Goal: Obtain resource: Obtain resource

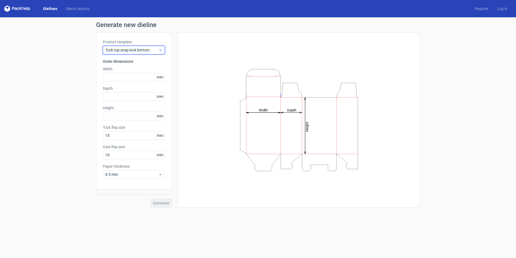
click at [150, 52] on span "Tuck top snap lock bottom" at bounding box center [131, 49] width 53 height 5
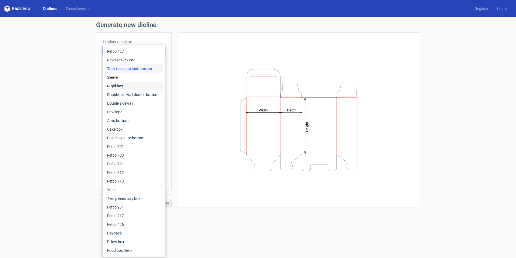
click at [128, 86] on div "Rigid box" at bounding box center [134, 86] width 58 height 9
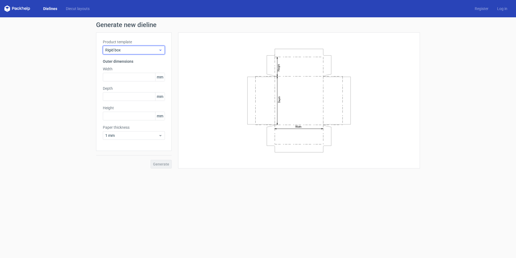
click at [135, 50] on span "Rigid box" at bounding box center [131, 49] width 53 height 5
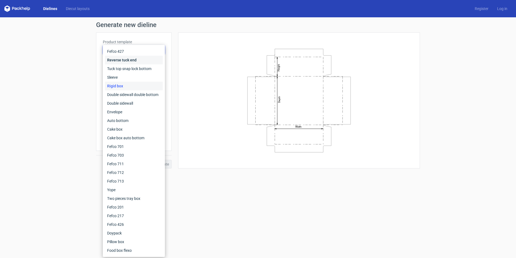
click at [124, 59] on div "Reverse tuck end" at bounding box center [134, 60] width 58 height 9
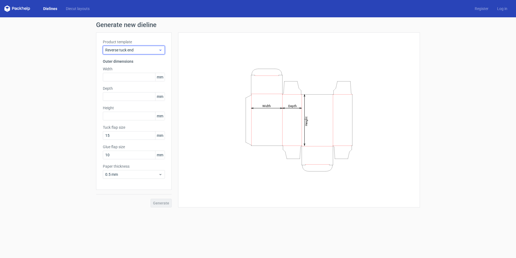
click at [125, 51] on span "Reverse tuck end" at bounding box center [131, 49] width 53 height 5
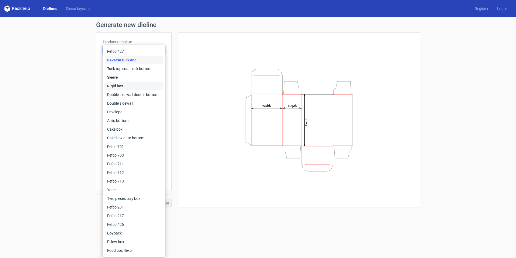
click at [120, 86] on div "Rigid box" at bounding box center [134, 86] width 58 height 9
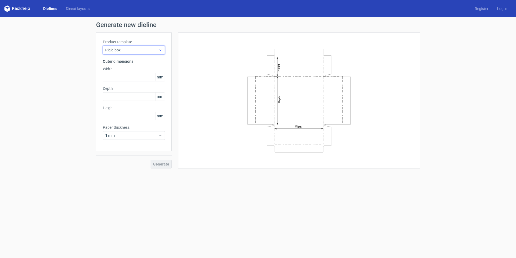
click at [133, 49] on span "Rigid box" at bounding box center [131, 49] width 53 height 5
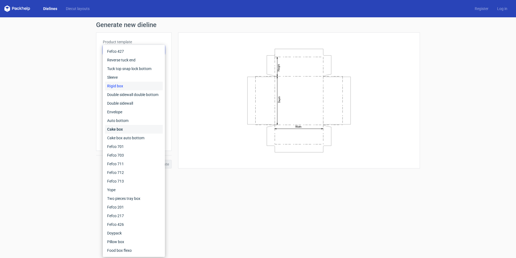
click at [128, 128] on div "Cake box" at bounding box center [134, 129] width 58 height 9
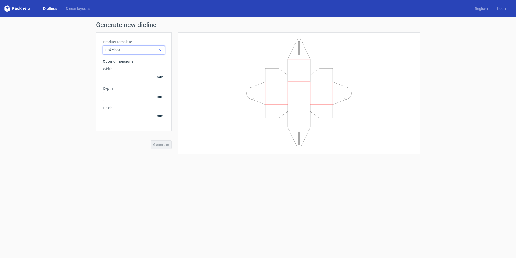
click at [130, 50] on span "Cake box" at bounding box center [131, 49] width 53 height 5
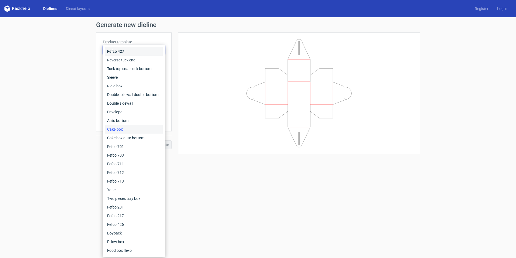
click at [124, 52] on div "Fefco 427" at bounding box center [134, 51] width 58 height 9
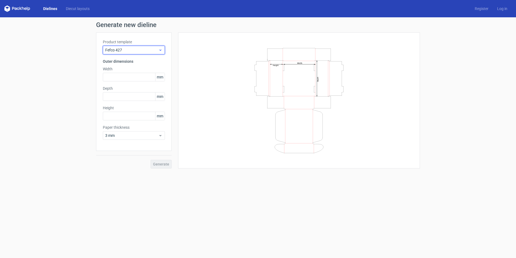
click at [146, 50] on span "Fefco 427" at bounding box center [131, 49] width 53 height 5
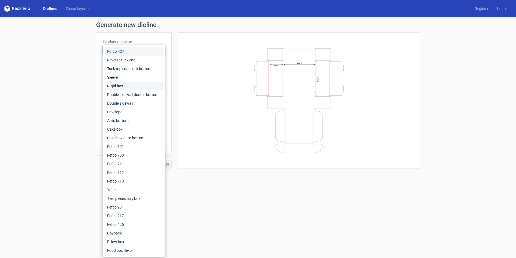
click at [123, 85] on div "Rigid box" at bounding box center [134, 86] width 58 height 9
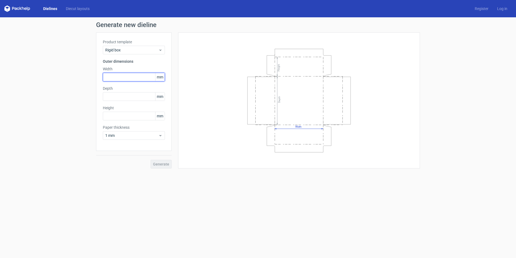
click at [128, 78] on input "text" at bounding box center [134, 77] width 62 height 9
type input "60"
click at [123, 98] on input "text" at bounding box center [134, 96] width 62 height 9
type input "40"
click at [119, 117] on input "text" at bounding box center [134, 116] width 62 height 9
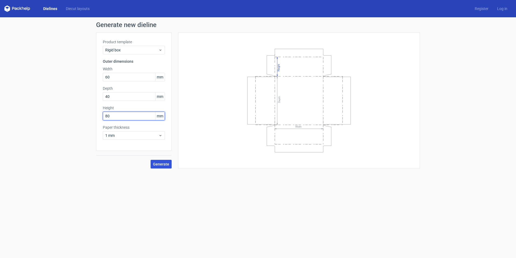
type input "80"
click at [160, 163] on span "Generate" at bounding box center [161, 164] width 16 height 4
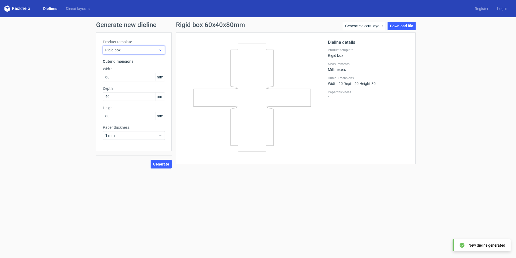
click at [133, 48] on span "Rigid box" at bounding box center [131, 49] width 53 height 5
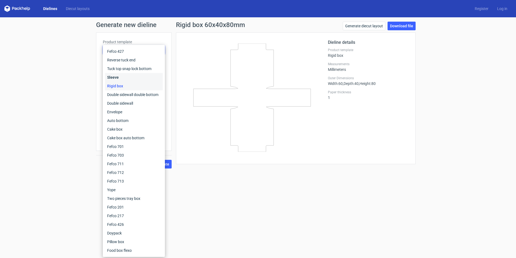
click at [126, 77] on div "Sleeve" at bounding box center [134, 77] width 58 height 9
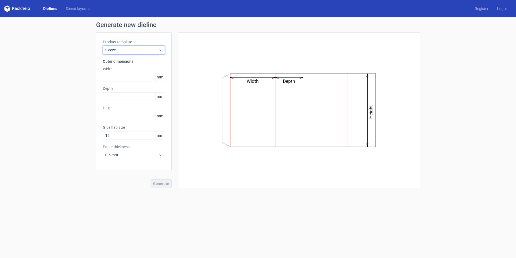
click at [129, 50] on span "Sleeve" at bounding box center [131, 49] width 53 height 5
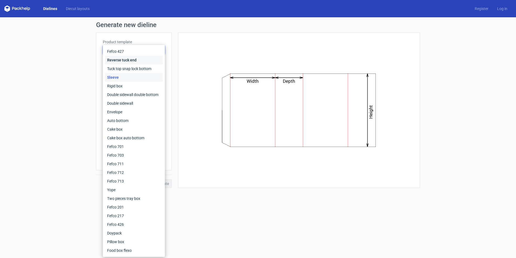
click at [127, 59] on div "Reverse tuck end" at bounding box center [134, 60] width 58 height 9
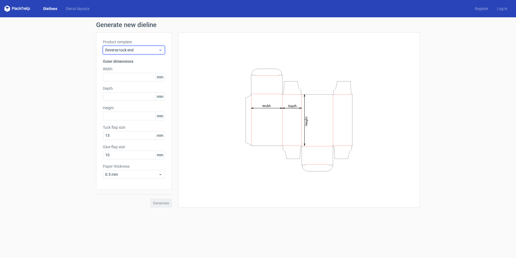
click at [135, 50] on span "Reverse tuck end" at bounding box center [131, 49] width 53 height 5
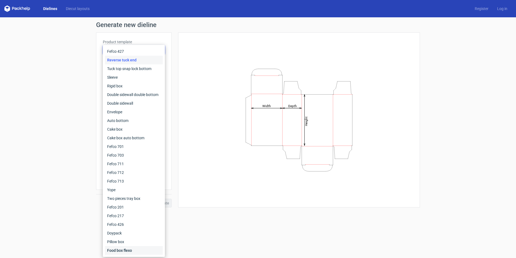
click at [130, 250] on div "Food box flexo" at bounding box center [134, 250] width 58 height 9
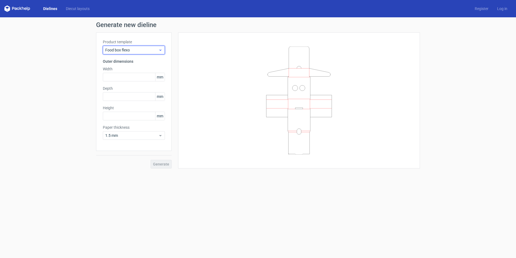
click at [128, 49] on span "Food box flexo" at bounding box center [131, 49] width 53 height 5
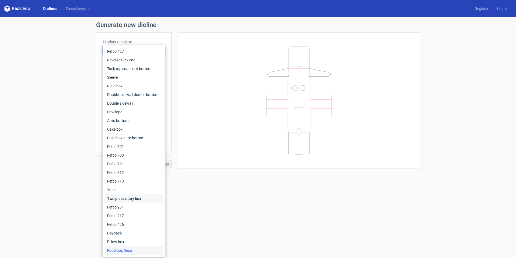
click at [124, 196] on div "Two pieces tray box" at bounding box center [134, 198] width 58 height 9
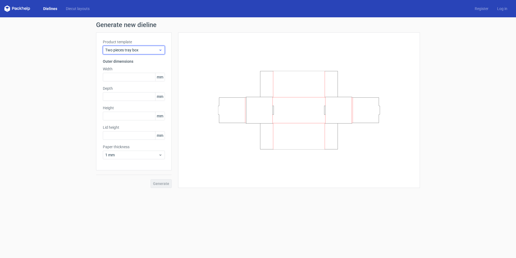
click at [129, 51] on span "Two pieces tray box" at bounding box center [131, 49] width 53 height 5
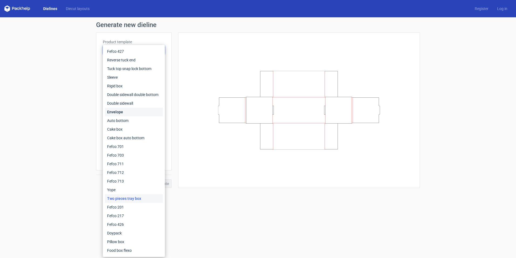
click at [116, 111] on div "Envelope" at bounding box center [134, 111] width 58 height 9
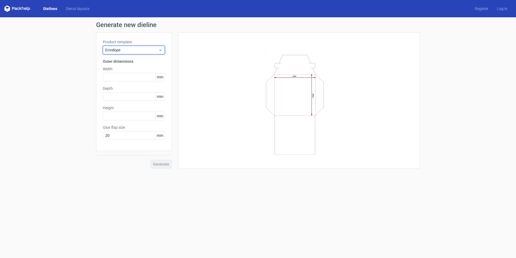
click at [132, 50] on span "Envelope" at bounding box center [131, 49] width 53 height 5
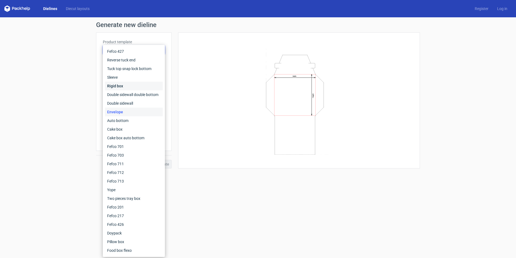
click at [120, 84] on div "Rigid box" at bounding box center [134, 86] width 58 height 9
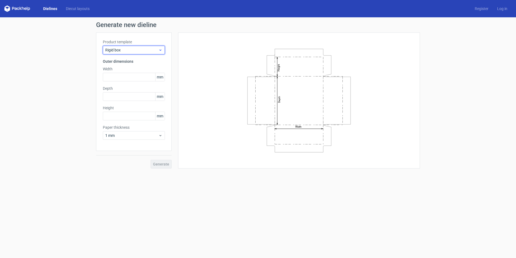
click at [133, 50] on span "Rigid box" at bounding box center [131, 49] width 53 height 5
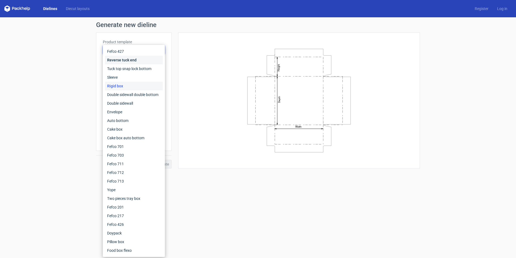
click at [122, 60] on div "Reverse tuck end" at bounding box center [134, 60] width 58 height 9
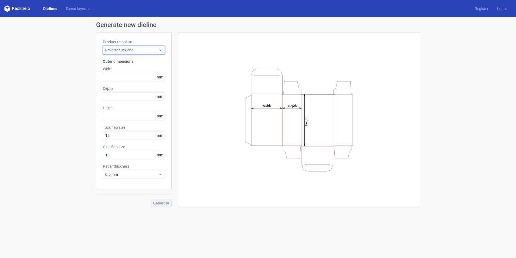
click at [157, 47] on span "Reverse tuck end" at bounding box center [131, 49] width 53 height 5
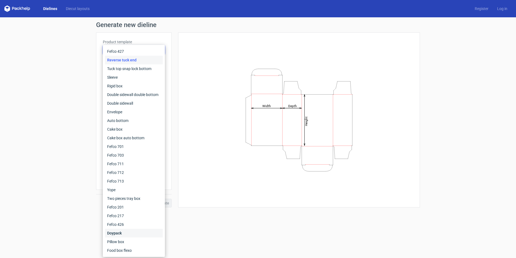
click at [121, 231] on div "Doypack" at bounding box center [134, 232] width 58 height 9
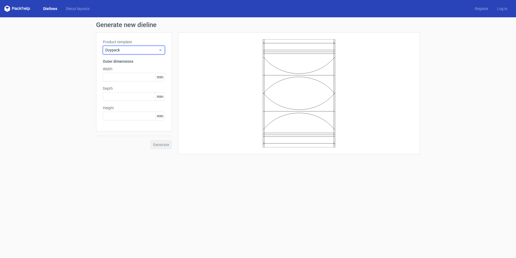
click at [142, 49] on span "Doypack" at bounding box center [131, 49] width 53 height 5
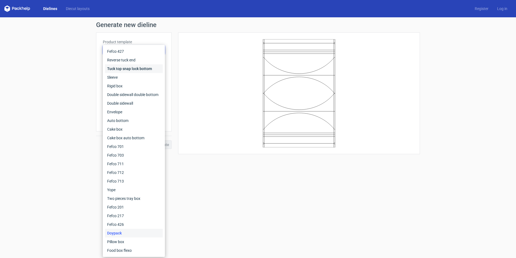
click at [130, 68] on div "Tuck top snap lock bottom" at bounding box center [134, 68] width 58 height 9
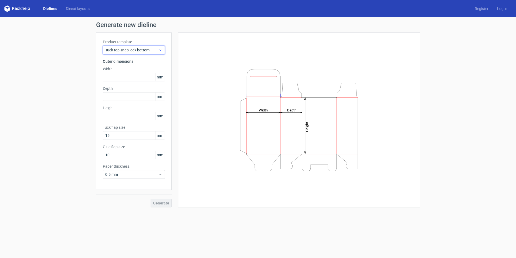
click at [143, 51] on span "Tuck top snap lock bottom" at bounding box center [131, 49] width 53 height 5
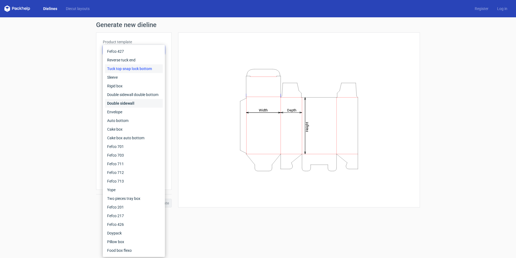
click at [123, 102] on div "Double sidewall" at bounding box center [134, 103] width 58 height 9
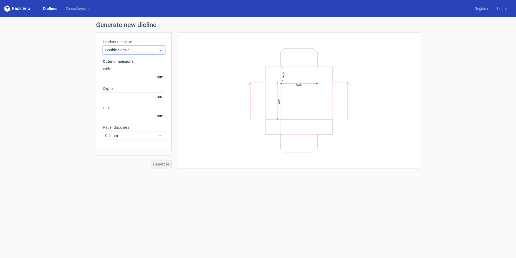
click at [140, 49] on span "Double sidewall" at bounding box center [131, 49] width 53 height 5
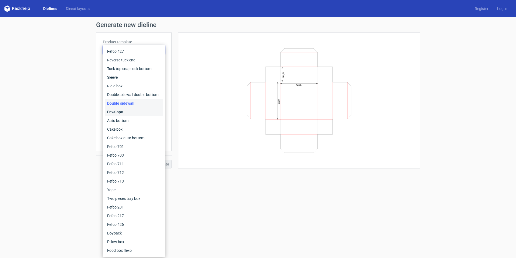
click at [126, 112] on div "Envelope" at bounding box center [134, 111] width 58 height 9
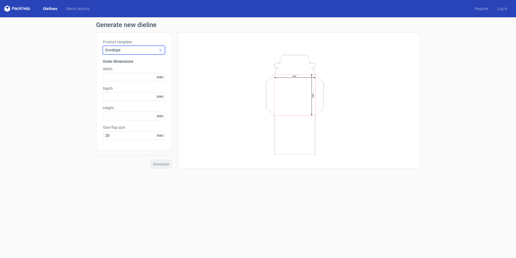
click at [128, 48] on span "Envelope" at bounding box center [131, 49] width 53 height 5
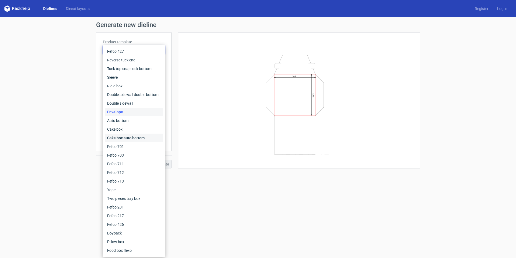
click at [127, 137] on div "Cake box auto bottom" at bounding box center [134, 137] width 58 height 9
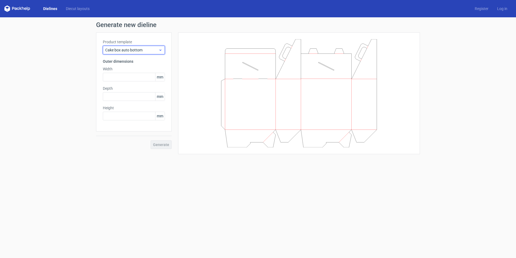
click at [142, 47] on span "Cake box auto bottom" at bounding box center [131, 49] width 53 height 5
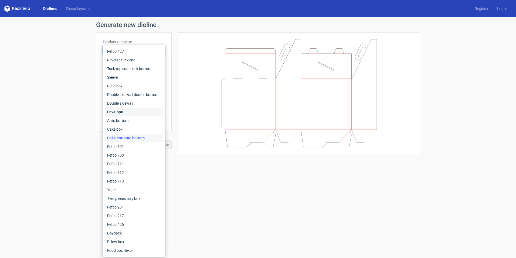
click at [120, 113] on div "Envelope" at bounding box center [134, 111] width 58 height 9
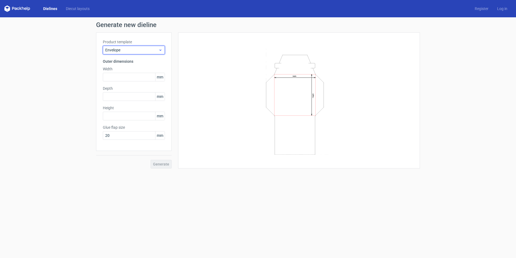
click at [132, 50] on span "Envelope" at bounding box center [131, 49] width 53 height 5
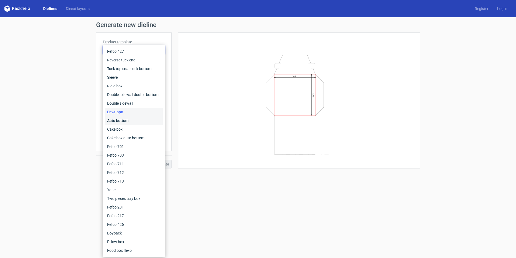
click at [119, 121] on div "Auto bottom" at bounding box center [134, 120] width 58 height 9
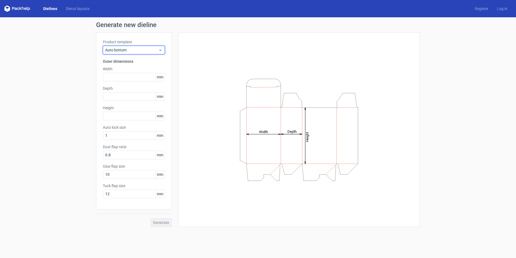
click at [132, 49] on span "Auto bottom" at bounding box center [131, 49] width 53 height 5
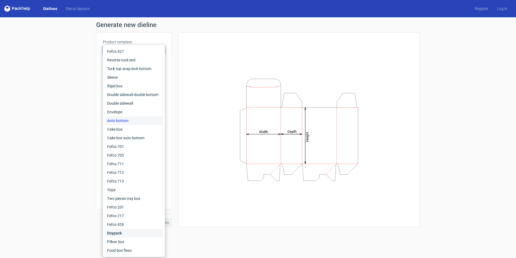
click at [126, 235] on div "Doypack" at bounding box center [134, 232] width 58 height 9
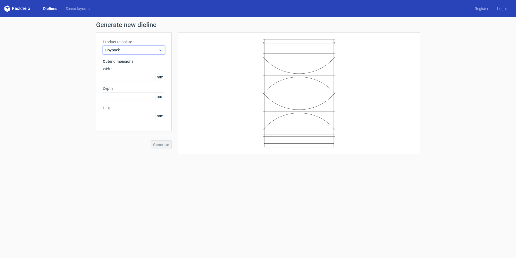
click at [128, 50] on span "Doypack" at bounding box center [131, 49] width 53 height 5
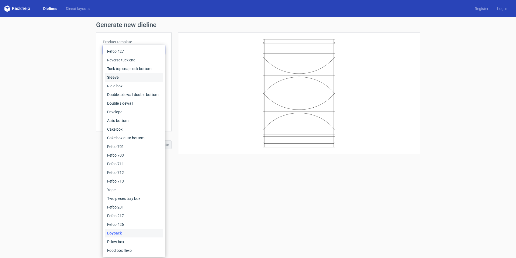
click at [117, 76] on div "Sleeve" at bounding box center [134, 77] width 58 height 9
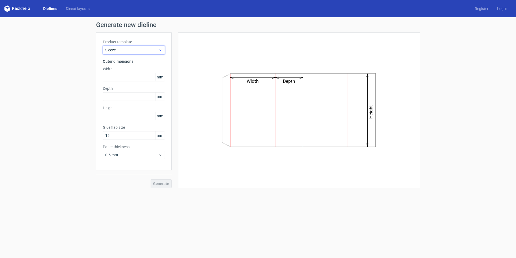
click at [126, 48] on span "Sleeve" at bounding box center [131, 49] width 53 height 5
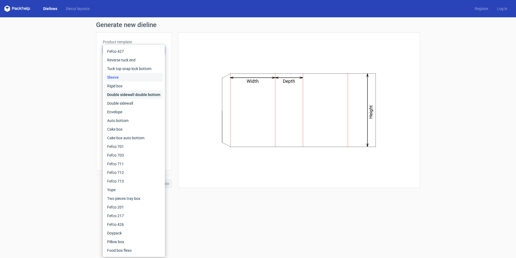
click at [126, 93] on div "Double sidewall double bottom" at bounding box center [134, 94] width 58 height 9
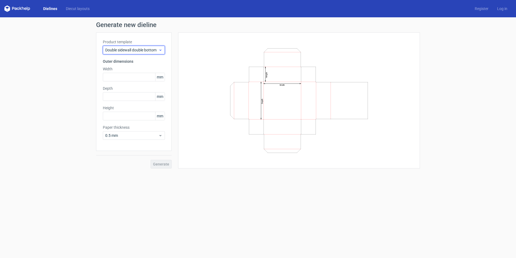
click at [132, 51] on span "Double sidewall double bottom" at bounding box center [131, 49] width 53 height 5
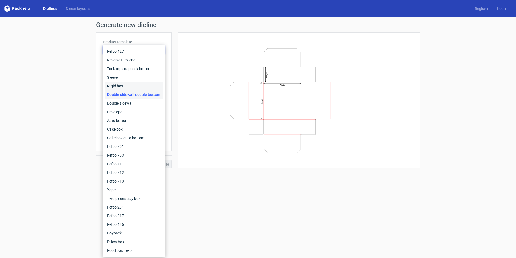
click at [126, 85] on div "Rigid box" at bounding box center [134, 86] width 58 height 9
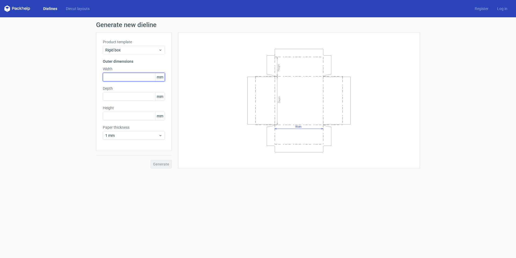
click at [127, 78] on input "text" at bounding box center [134, 77] width 62 height 9
type input "50"
click at [126, 96] on input "text" at bounding box center [134, 96] width 62 height 9
type input "8"
type input "40"
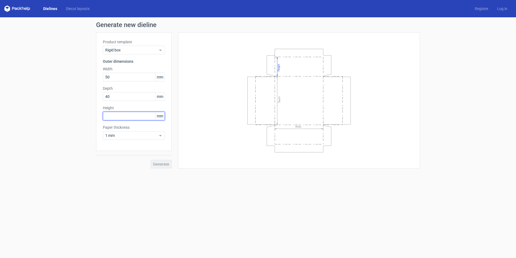
click at [131, 116] on input "text" at bounding box center [134, 116] width 62 height 9
type input "80"
click at [140, 135] on span "1 mm" at bounding box center [131, 135] width 53 height 5
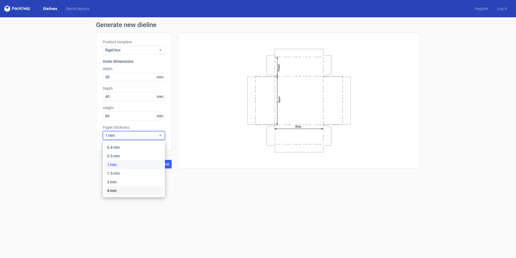
click at [117, 189] on div "4 mm" at bounding box center [134, 190] width 58 height 9
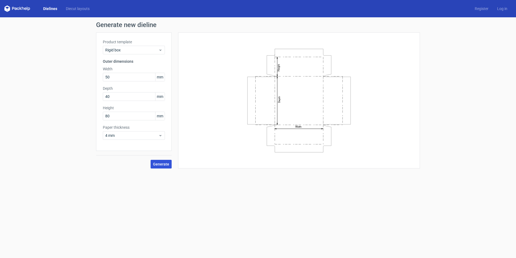
click at [160, 163] on span "Generate" at bounding box center [161, 164] width 16 height 4
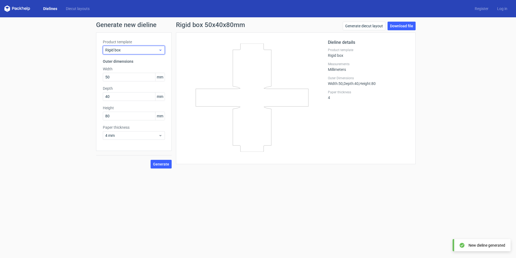
click at [122, 49] on span "Rigid box" at bounding box center [131, 49] width 53 height 5
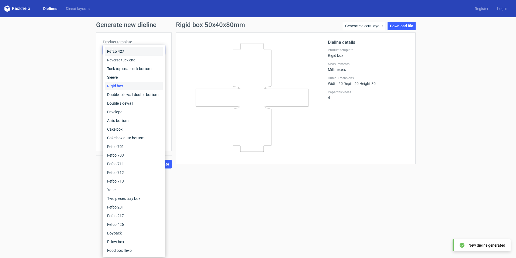
click at [123, 51] on div "Fefco 427" at bounding box center [134, 51] width 58 height 9
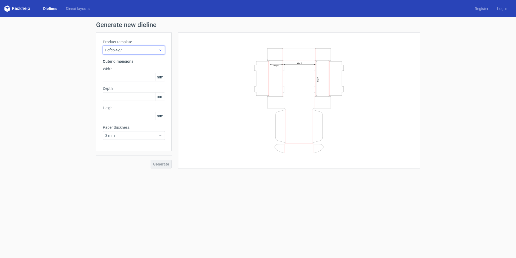
click at [140, 49] on span "Fefco 427" at bounding box center [131, 49] width 53 height 5
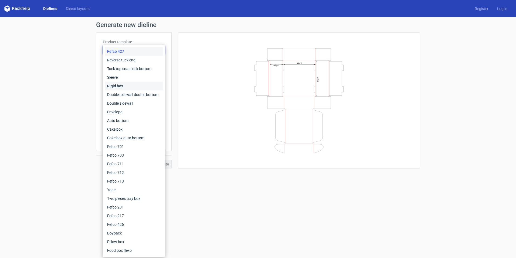
click at [123, 89] on div "Rigid box" at bounding box center [134, 86] width 58 height 9
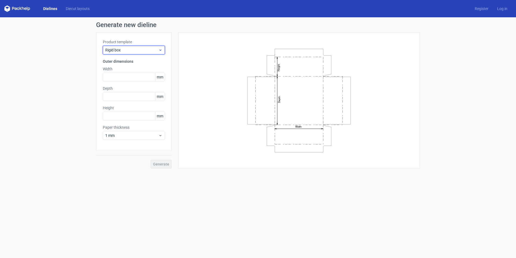
click at [124, 49] on span "Rigid box" at bounding box center [131, 49] width 53 height 5
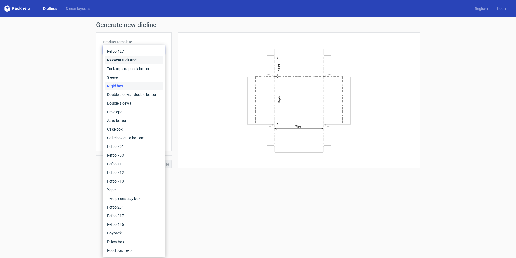
click at [124, 59] on div "Reverse tuck end" at bounding box center [134, 60] width 58 height 9
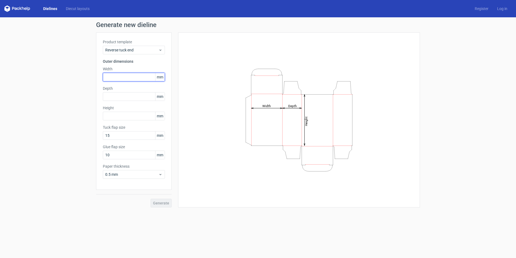
click at [121, 78] on input "text" at bounding box center [134, 77] width 62 height 9
click at [116, 93] on input "text" at bounding box center [134, 96] width 62 height 9
click at [116, 78] on input "60" at bounding box center [134, 77] width 62 height 9
type input "6"
type input "40"
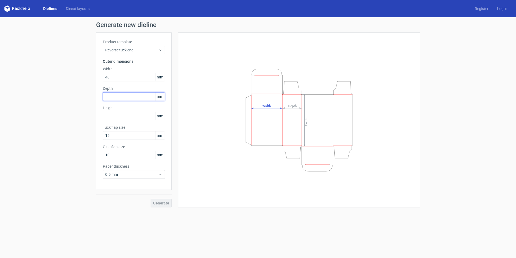
click at [117, 99] on input "text" at bounding box center [134, 96] width 62 height 9
type input "30"
click at [122, 117] on input "text" at bounding box center [134, 116] width 62 height 9
type input "80"
click at [156, 199] on button "Generate" at bounding box center [161, 203] width 21 height 9
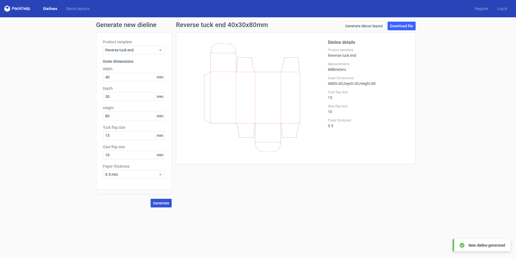
click at [158, 202] on span "Generate" at bounding box center [161, 203] width 16 height 4
click at [402, 25] on link "Download file" at bounding box center [402, 26] width 28 height 9
